Goal: Task Accomplishment & Management: Use online tool/utility

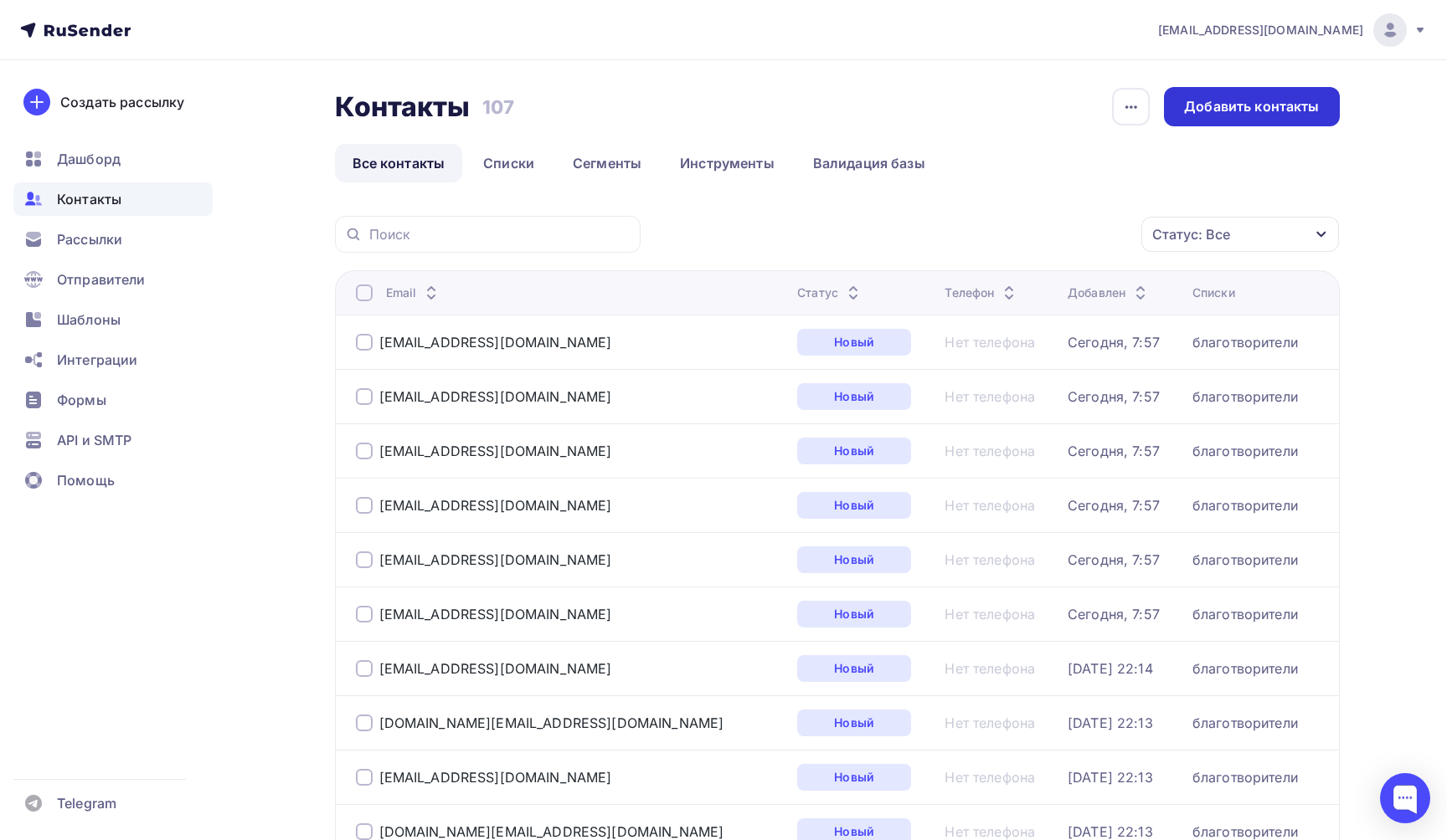
click at [1282, 105] on div "Добавить контакты" at bounding box center [1251, 107] width 135 height 20
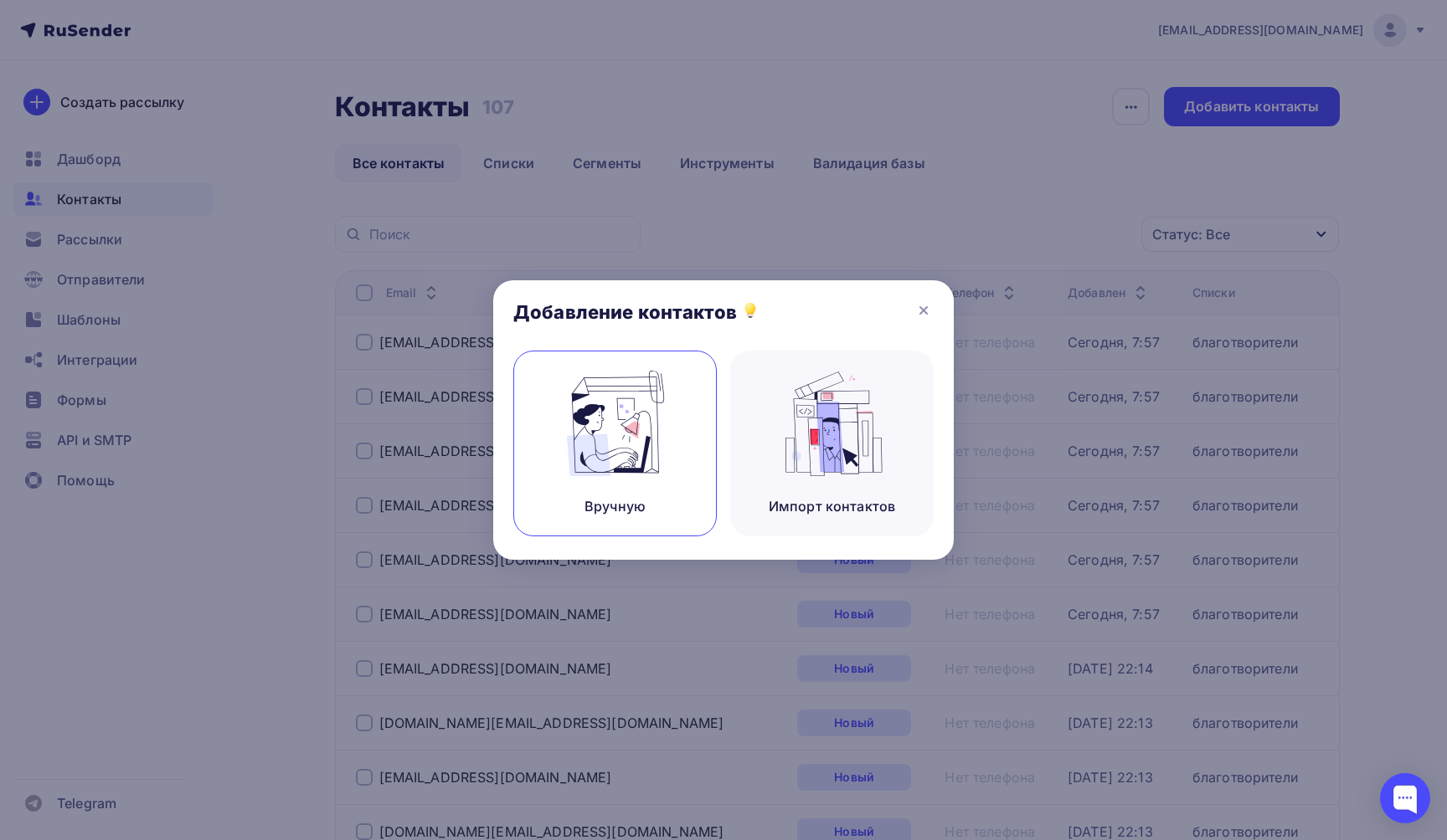
click at [627, 444] on img at bounding box center [615, 424] width 112 height 106
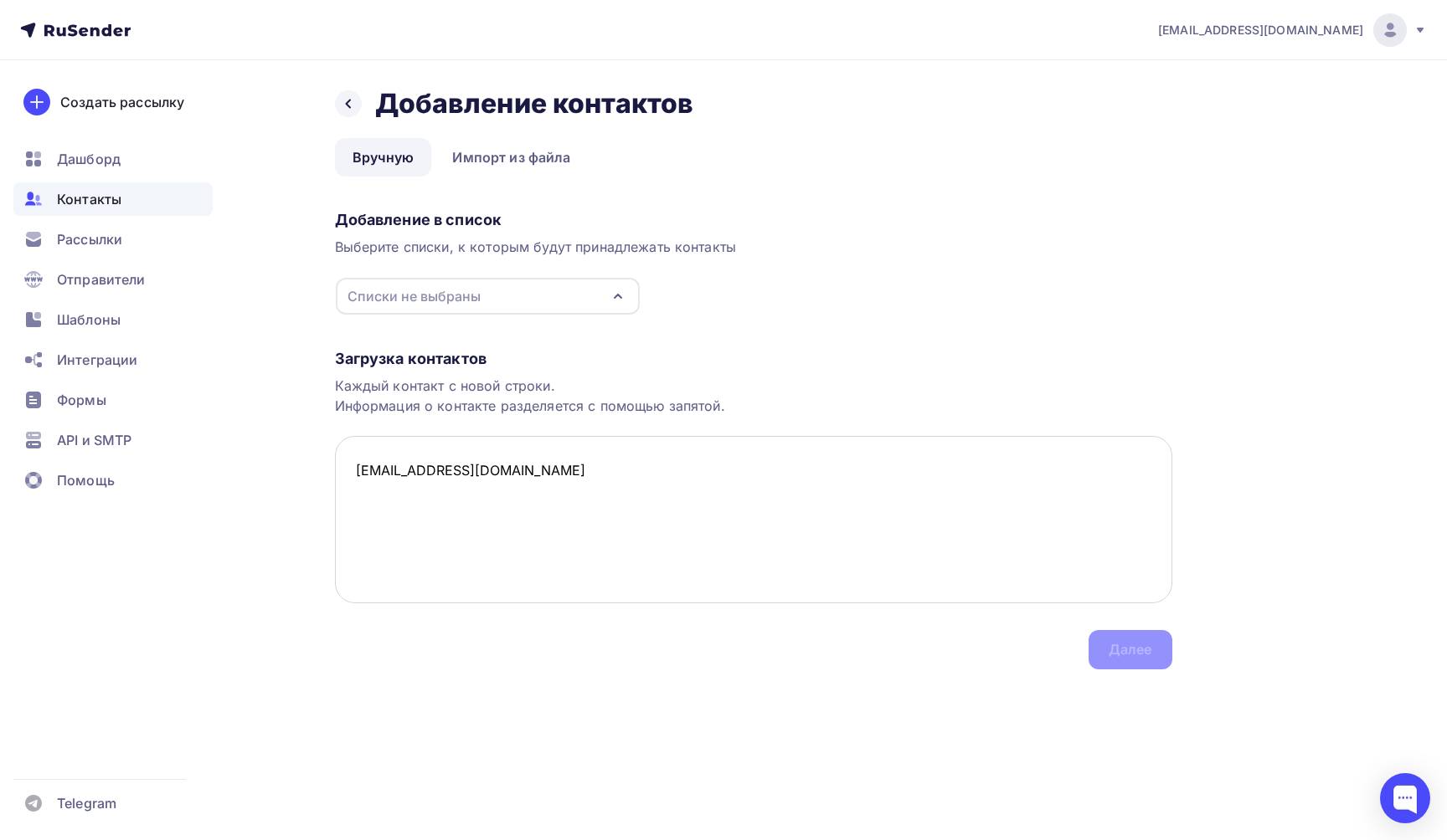
paste textarea "[EMAIL_ADDRESS][PERSON_NAME][DOMAIN_NAME]"
type textarea "[EMAIL_ADDRESS][DOMAIN_NAME] [DOMAIN_NAME][EMAIL_ADDRESS][PERSON_NAME][DOMAIN_N…"
drag, startPoint x: 558, startPoint y: 507, endPoint x: 340, endPoint y: 457, distance: 223.7
click at [340, 458] on textarea "[EMAIL_ADDRESS][DOMAIN_NAME] [DOMAIN_NAME][EMAIL_ADDRESS][PERSON_NAME][DOMAIN_N…" at bounding box center [753, 520] width 838 height 167
click at [609, 303] on icon "button" at bounding box center [617, 296] width 20 height 20
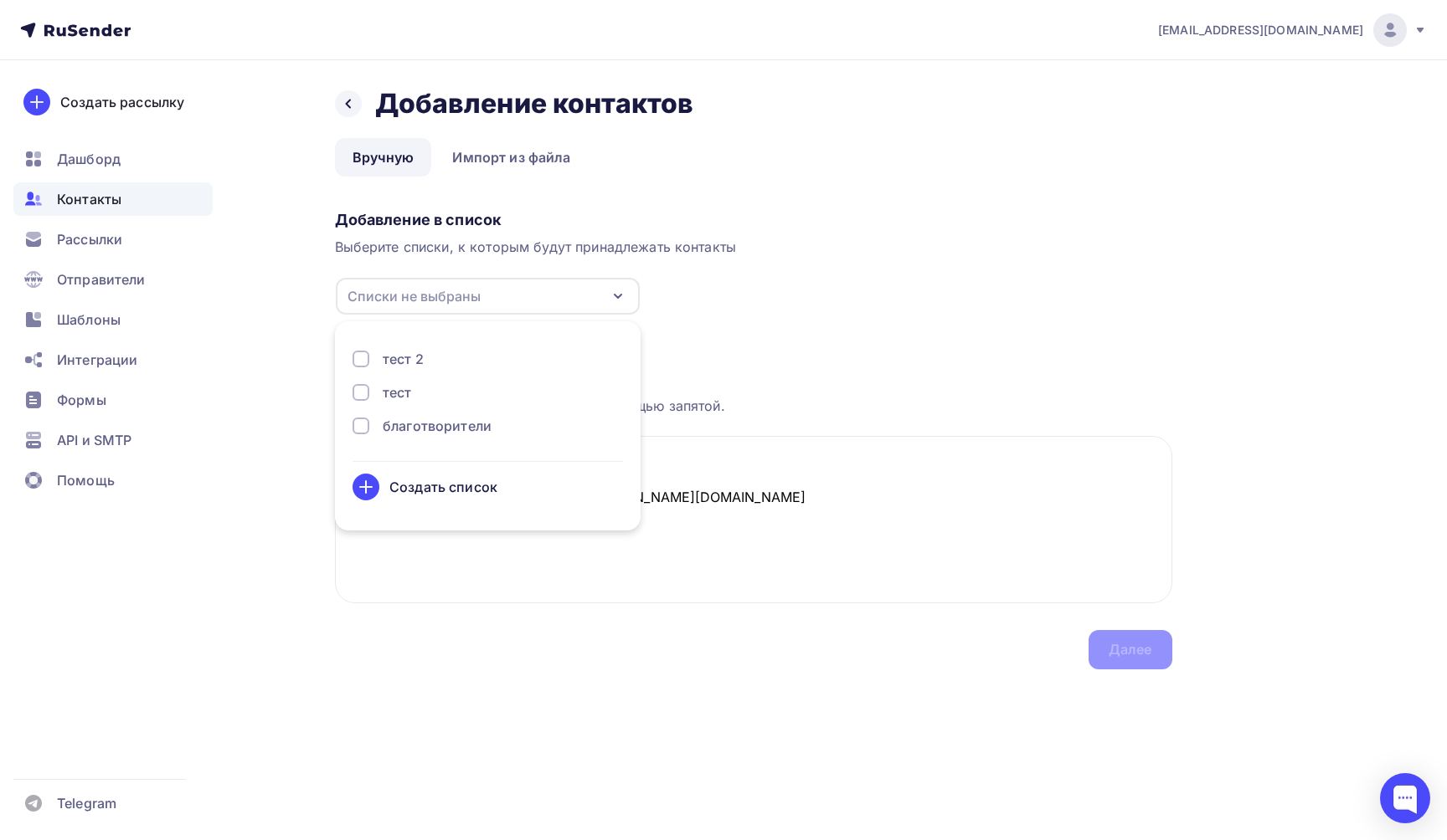
click at [465, 428] on div "благотворители" at bounding box center [438, 426] width 109 height 20
click at [1110, 654] on div "Далее" at bounding box center [1130, 650] width 44 height 20
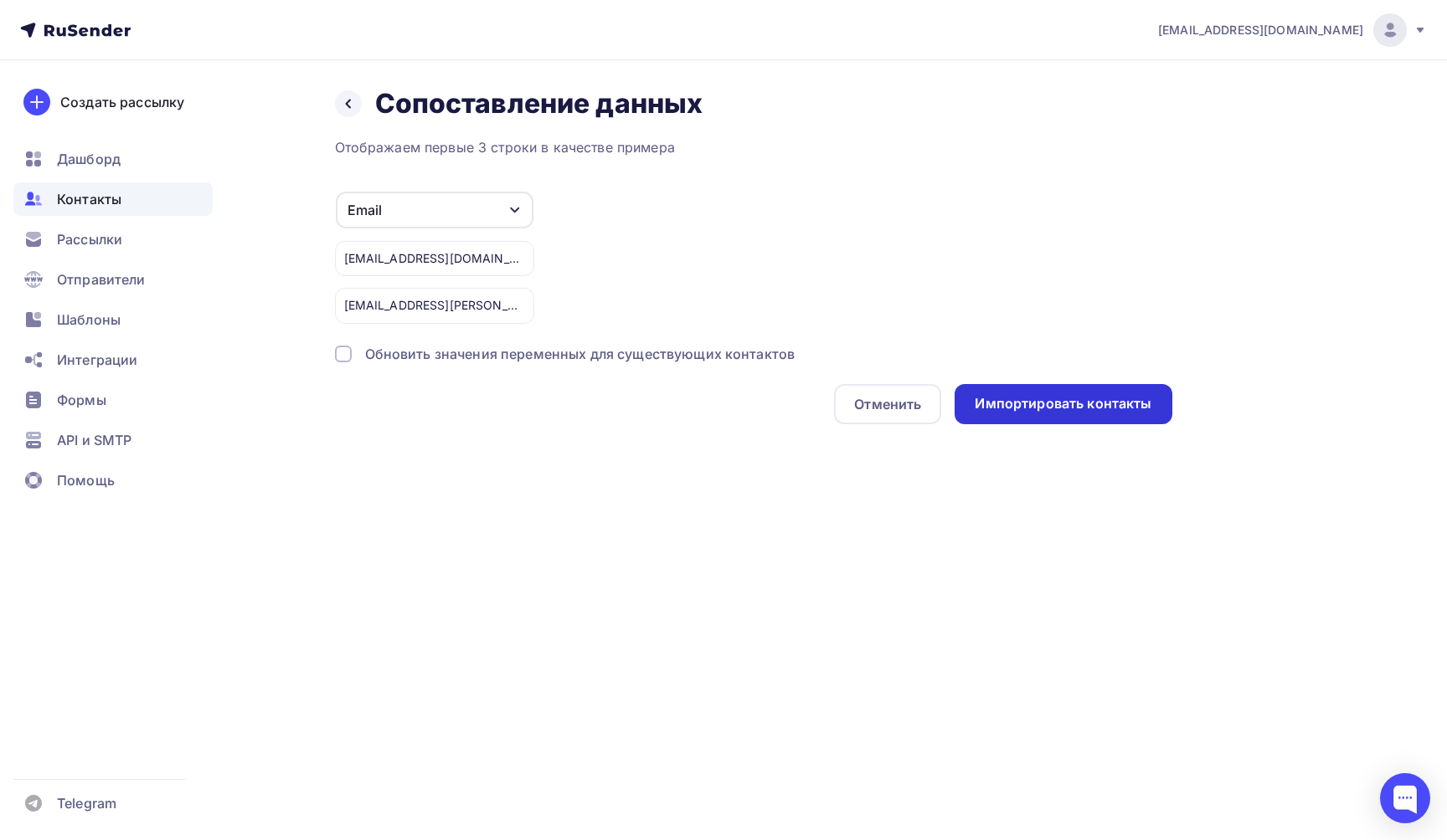
click at [989, 411] on div "Импортировать контакты" at bounding box center [1062, 404] width 176 height 20
